Goal: Complete application form: Complete application form

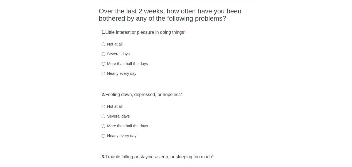
scroll to position [44, 0]
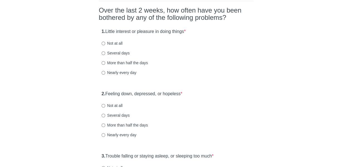
click at [246, 54] on div "Several days" at bounding box center [176, 53] width 149 height 6
click at [104, 53] on input "Several days" at bounding box center [104, 53] width 4 height 4
radio input "true"
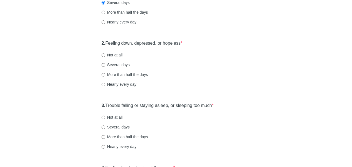
scroll to position [98, 0]
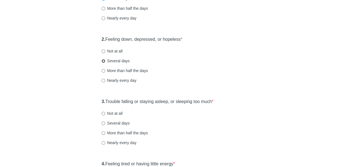
click at [105, 60] on input "Several days" at bounding box center [104, 61] width 4 height 4
radio input "true"
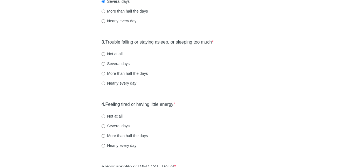
scroll to position [158, 0]
click at [103, 74] on input "More than half the days" at bounding box center [104, 73] width 4 height 4
radio input "true"
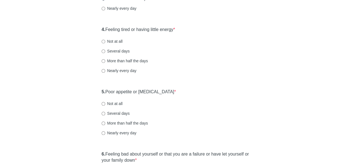
scroll to position [237, 0]
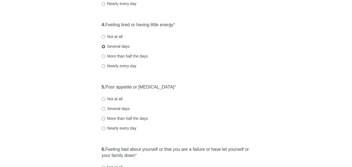
click at [105, 46] on input "Several days" at bounding box center [104, 47] width 4 height 4
radio input "true"
click at [76, 57] on div "Patient Health Questionnaire-9 Over the last 2 weeks, how often have you been b…" at bounding box center [176, 99] width 326 height 633
click at [201, 60] on div "4. Feeling tired or having little energy * Not at all Several days More than ha…" at bounding box center [176, 48] width 155 height 58
click at [77, 68] on div "Patient Health Questionnaire-9 Over the last 2 weeks, how often have you been b…" at bounding box center [176, 99] width 326 height 633
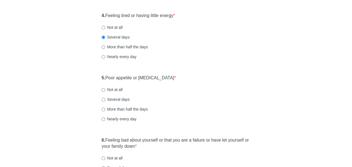
scroll to position [273, 0]
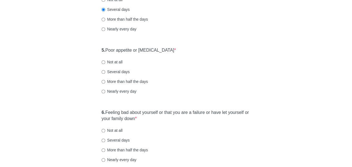
click at [62, 72] on div "Patient Health Questionnaire-9 Over the last 2 weeks, how often have you been b…" at bounding box center [176, 62] width 326 height 633
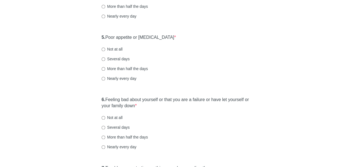
scroll to position [287, 0]
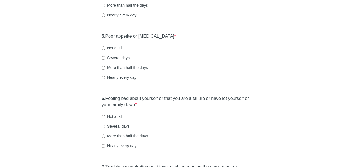
click at [80, 66] on div "Patient Health Questionnaire-9 Over the last 2 weeks, how often have you been b…" at bounding box center [176, 48] width 326 height 633
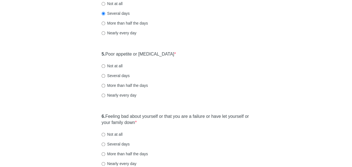
scroll to position [271, 0]
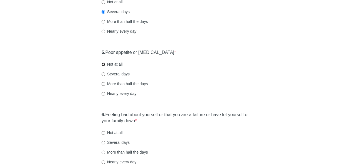
click at [105, 64] on input "Not at all" at bounding box center [104, 64] width 4 height 4
radio input "true"
click at [74, 100] on div "Patient Health Questionnaire-9 Over the last 2 weeks, how often have you been b…" at bounding box center [176, 65] width 326 height 633
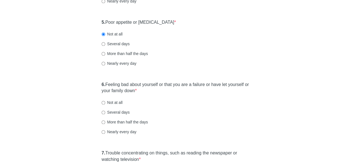
scroll to position [302, 0]
click at [55, 84] on div "Patient Health Questionnaire-9 Over the last 2 weeks, how often have you been b…" at bounding box center [176, 34] width 326 height 633
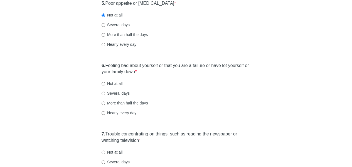
click at [65, 89] on div "Patient Health Questionnaire-9 Over the last 2 weeks, how often have you been b…" at bounding box center [176, 16] width 326 height 633
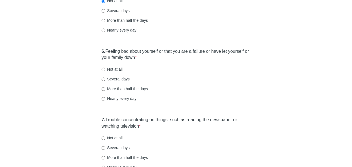
scroll to position [336, 0]
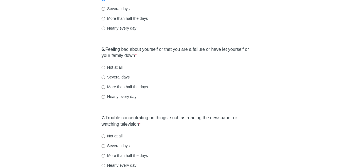
click at [63, 80] on div "Patient Health Questionnaire-9 Over the last 2 weeks, how often have you been b…" at bounding box center [176, -1] width 326 height 633
click at [105, 86] on input "More than half the days" at bounding box center [104, 87] width 4 height 4
radio input "true"
click at [61, 116] on div "Patient Health Questionnaire-9 Over the last 2 weeks, how often have you been b…" at bounding box center [176, -1] width 326 height 633
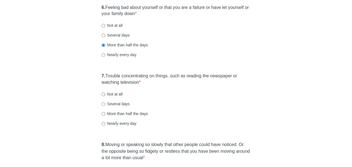
scroll to position [379, 0]
click at [179, 101] on div "Several days" at bounding box center [176, 103] width 149 height 6
click at [105, 103] on input "Several days" at bounding box center [104, 103] width 4 height 4
radio input "true"
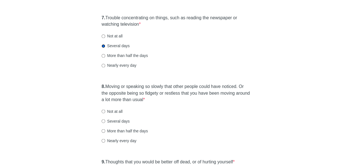
scroll to position [436, 0]
click at [188, 118] on div "Several days" at bounding box center [176, 121] width 149 height 6
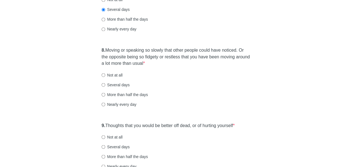
scroll to position [474, 0]
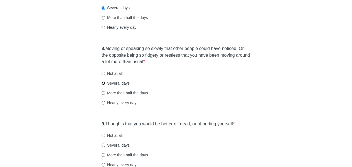
click at [102, 81] on input "Several days" at bounding box center [104, 83] width 4 height 4
radio input "true"
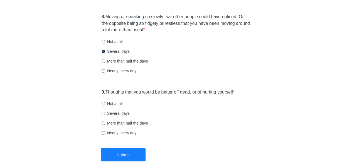
scroll to position [506, 0]
click at [115, 101] on label "Not at all" at bounding box center [112, 103] width 21 height 6
click at [105, 101] on input "Not at all" at bounding box center [104, 103] width 4 height 4
radio input "true"
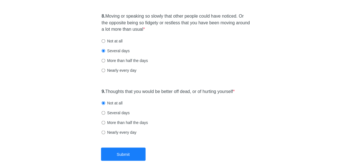
click at [115, 111] on label "Several days" at bounding box center [116, 112] width 28 height 6
click at [105, 111] on input "Several days" at bounding box center [104, 113] width 4 height 4
radio input "true"
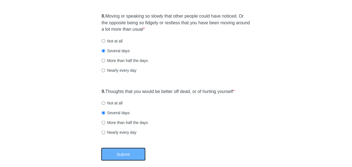
click at [125, 151] on button "Submit" at bounding box center [123, 153] width 45 height 13
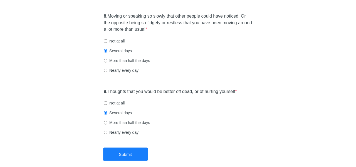
scroll to position [0, 0]
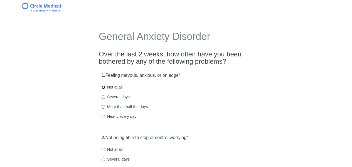
click at [105, 86] on input "Not at all" at bounding box center [104, 87] width 4 height 4
radio input "true"
click at [104, 96] on input "Several days" at bounding box center [104, 97] width 4 height 4
radio input "true"
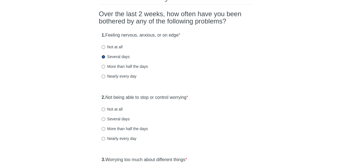
scroll to position [41, 0]
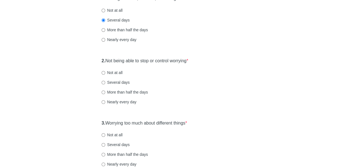
scroll to position [77, 0]
click at [104, 73] on input "Not at all" at bounding box center [104, 72] width 4 height 4
radio input "true"
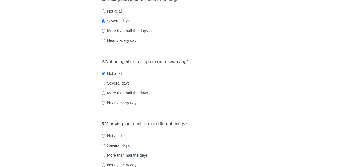
click at [126, 28] on label "More than half the days" at bounding box center [125, 31] width 46 height 6
click at [105, 29] on input "More than half the days" at bounding box center [104, 31] width 4 height 4
radio input "true"
click at [125, 18] on label "Several days" at bounding box center [116, 21] width 28 height 6
click at [105, 19] on input "Several days" at bounding box center [104, 21] width 4 height 4
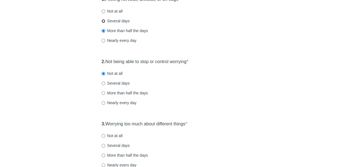
radio input "true"
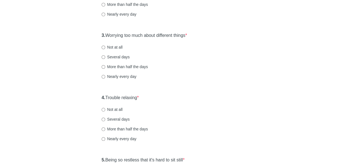
scroll to position [165, 0]
click at [101, 65] on div "3. Worrying too much about different things * Not at all Several days More than…" at bounding box center [176, 58] width 155 height 58
click at [102, 67] on input "More than half the days" at bounding box center [104, 66] width 4 height 4
radio input "true"
click at [169, 106] on div "Not at all" at bounding box center [176, 109] width 149 height 6
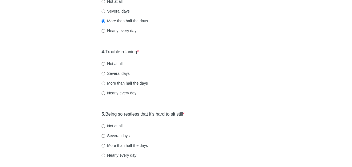
scroll to position [210, 0]
click at [56, 97] on div "General Anxiety Disorder Over the last 2 weeks, how often have you been bothere…" at bounding box center [176, 52] width 326 height 484
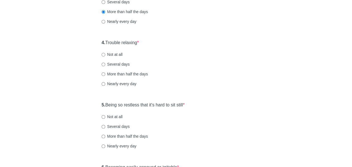
scroll to position [221, 0]
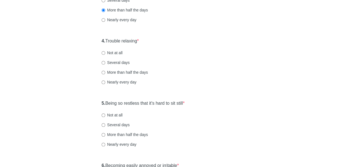
click at [52, 81] on div "General Anxiety Disorder Over the last 2 weeks, how often have you been bothere…" at bounding box center [176, 41] width 326 height 484
click at [305, 73] on div "General Anxiety Disorder Over the last 2 weeks, how often have you been bothere…" at bounding box center [176, 41] width 326 height 484
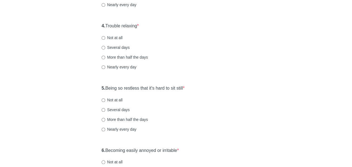
scroll to position [238, 0]
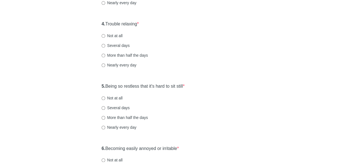
click at [67, 60] on div "General Anxiety Disorder Over the last 2 weeks, how often have you been bothere…" at bounding box center [176, 24] width 326 height 484
click at [104, 55] on input "More than half the days" at bounding box center [104, 55] width 4 height 4
radio input "true"
click at [71, 67] on div "General Anxiety Disorder Over the last 2 weeks, how often have you been bothere…" at bounding box center [176, 24] width 326 height 484
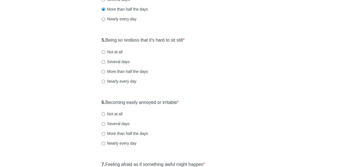
scroll to position [289, 0]
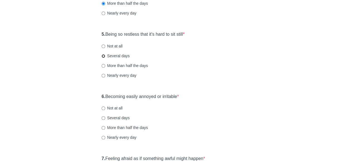
click at [103, 55] on input "Several days" at bounding box center [104, 56] width 4 height 4
radio input "true"
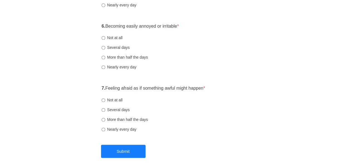
scroll to position [360, 0]
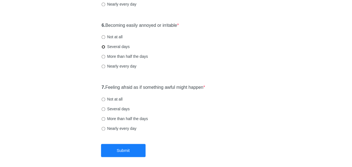
click at [102, 46] on input "Several days" at bounding box center [104, 47] width 4 height 4
radio input "true"
click at [189, 110] on div "Several days" at bounding box center [176, 109] width 149 height 6
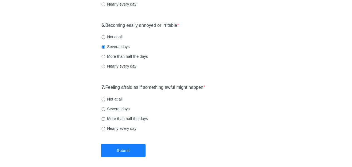
click at [109, 98] on label "Not at all" at bounding box center [112, 99] width 21 height 6
click at [105, 98] on input "Not at all" at bounding box center [104, 99] width 4 height 4
radio input "true"
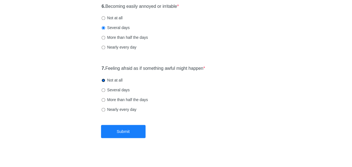
scroll to position [384, 0]
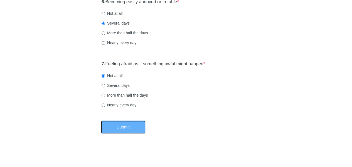
click at [136, 128] on button "Submit" at bounding box center [123, 126] width 45 height 13
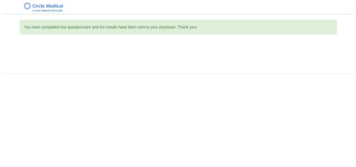
scroll to position [0, 0]
